Goal: Transaction & Acquisition: Obtain resource

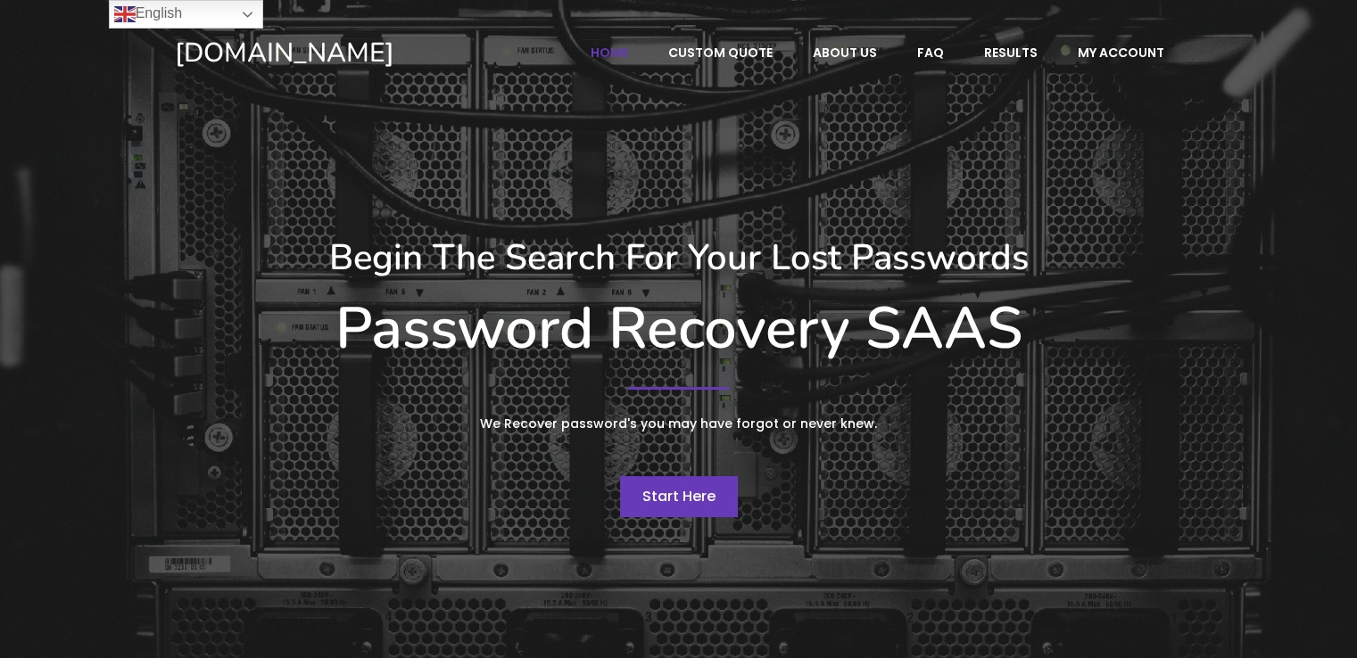
click at [678, 495] on span "Start Here" at bounding box center [678, 496] width 73 height 21
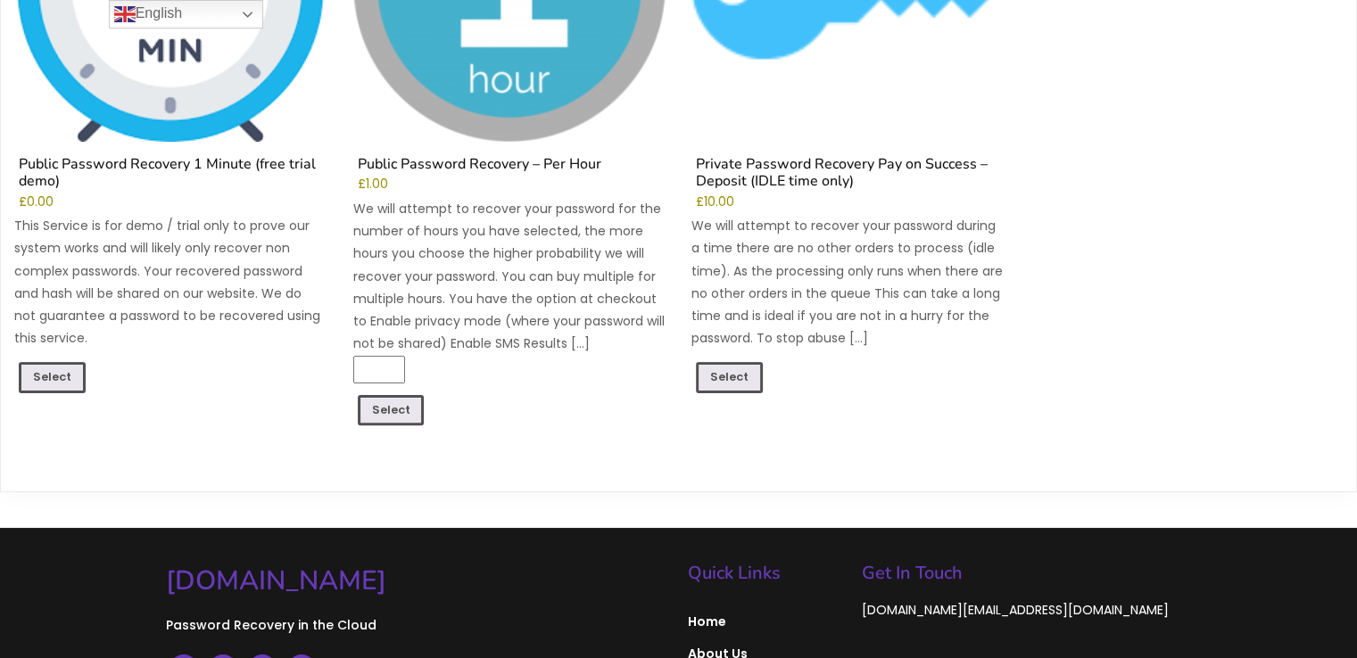
scroll to position [446, 0]
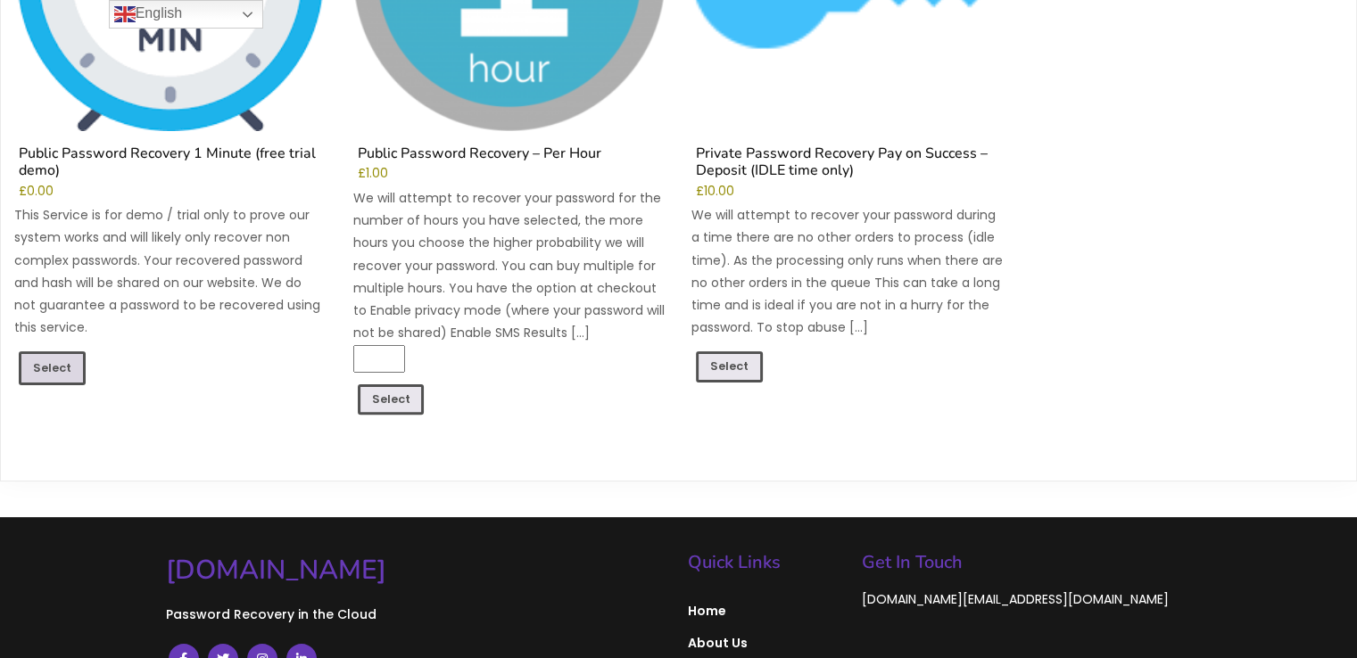
click at [62, 369] on link "Select" at bounding box center [52, 368] width 67 height 34
